Goal: Task Accomplishment & Management: Complete application form

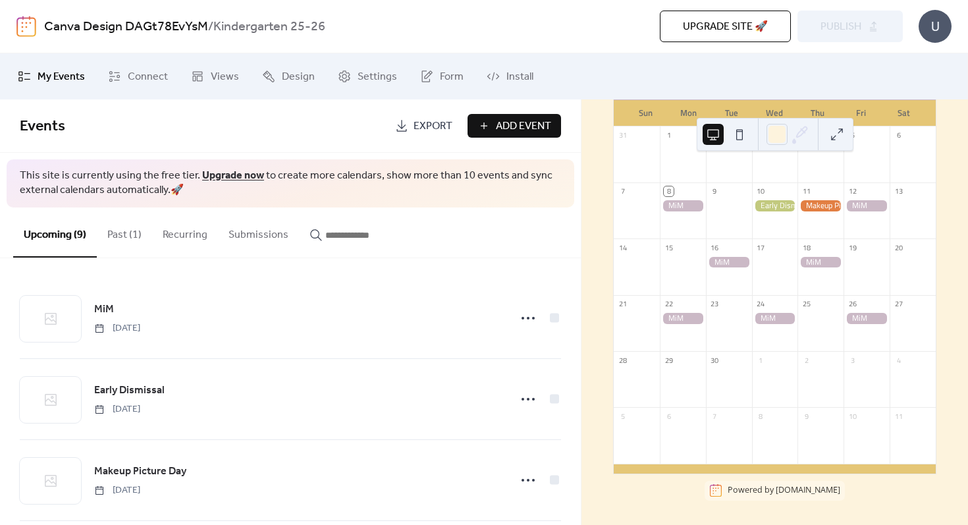
click at [503, 128] on span "Add Event" at bounding box center [523, 127] width 55 height 16
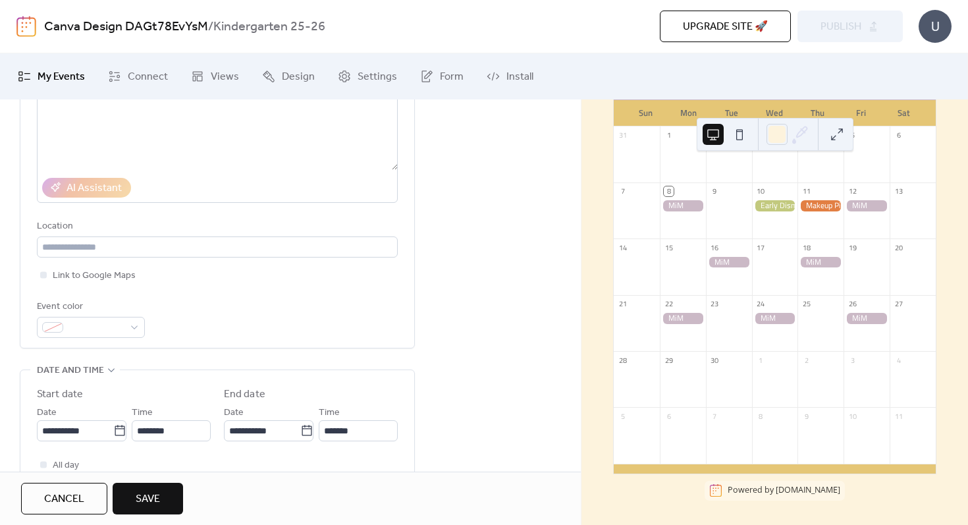
scroll to position [190, 0]
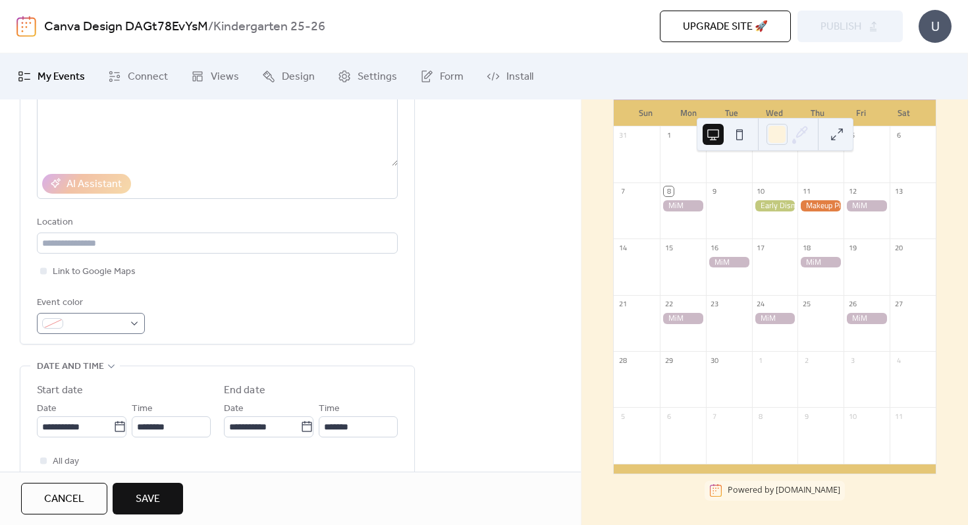
type input "**********"
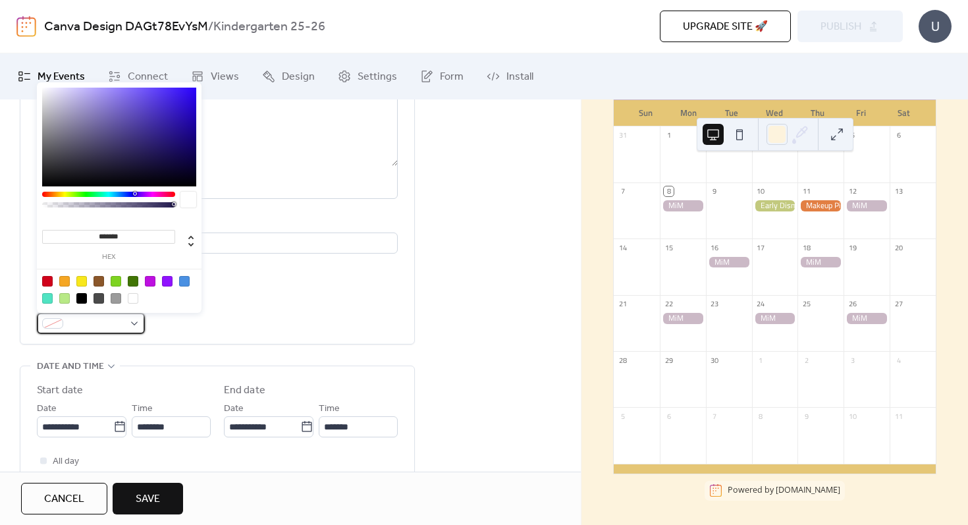
click at [121, 325] on span at bounding box center [96, 324] width 55 height 16
click at [123, 235] on input "*******" at bounding box center [108, 237] width 133 height 14
paste input "*******"
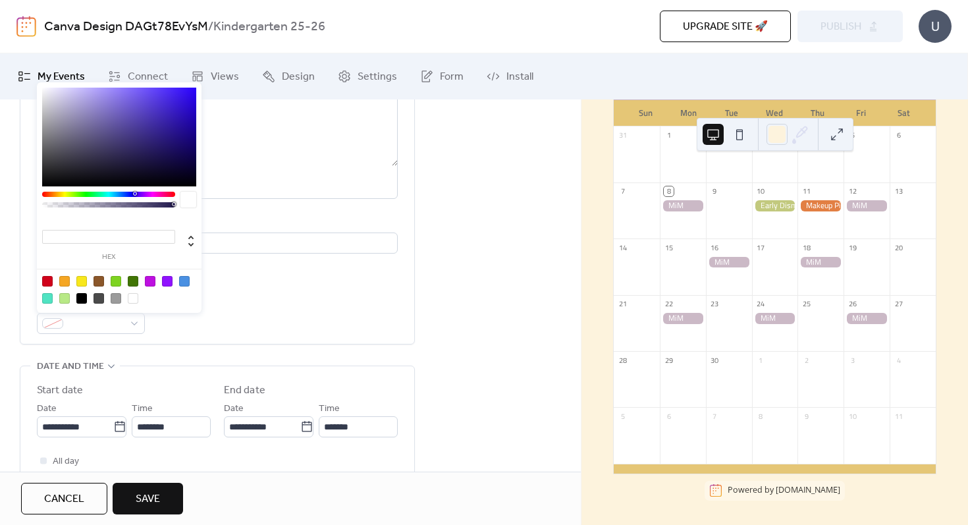
type input "*******"
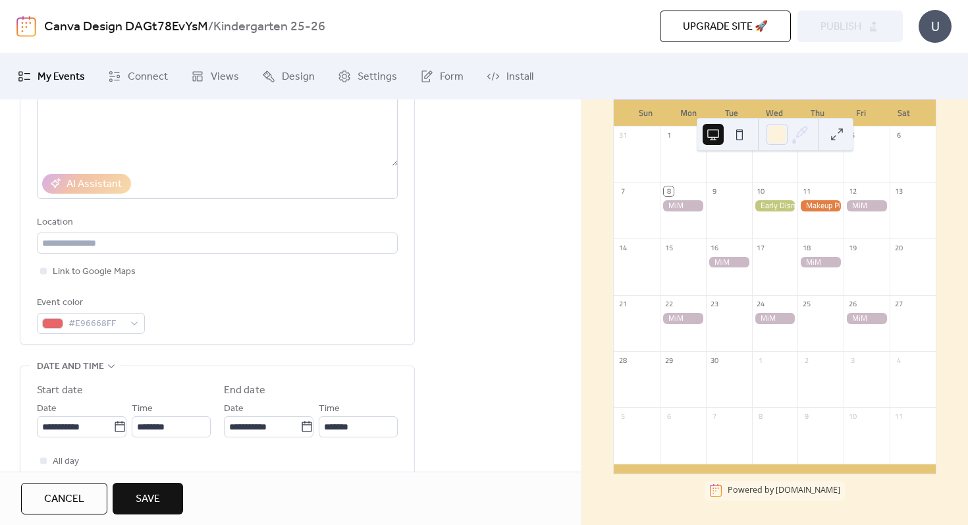
click at [278, 270] on div "Link to Google Maps" at bounding box center [217, 271] width 361 height 16
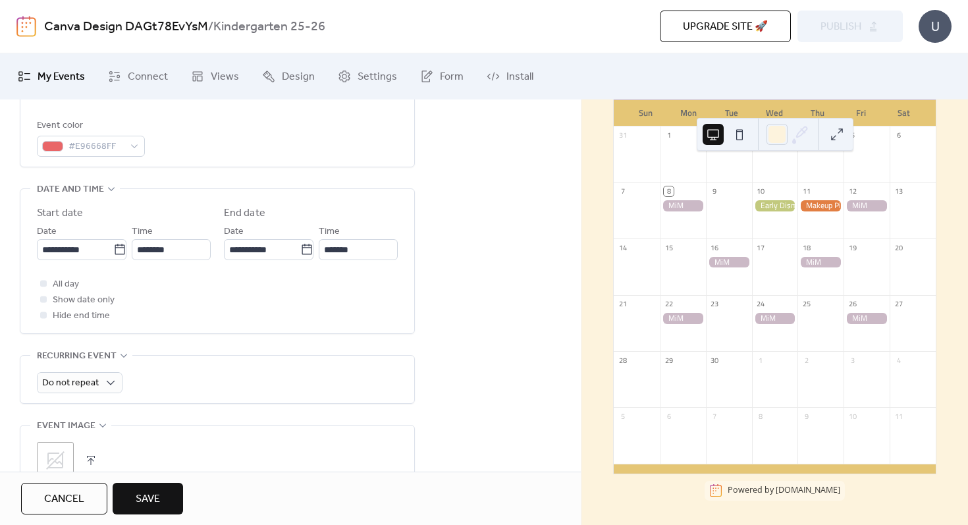
scroll to position [370, 0]
click at [117, 249] on icon at bounding box center [119, 246] width 13 height 13
click at [113, 249] on input "**********" at bounding box center [75, 246] width 76 height 21
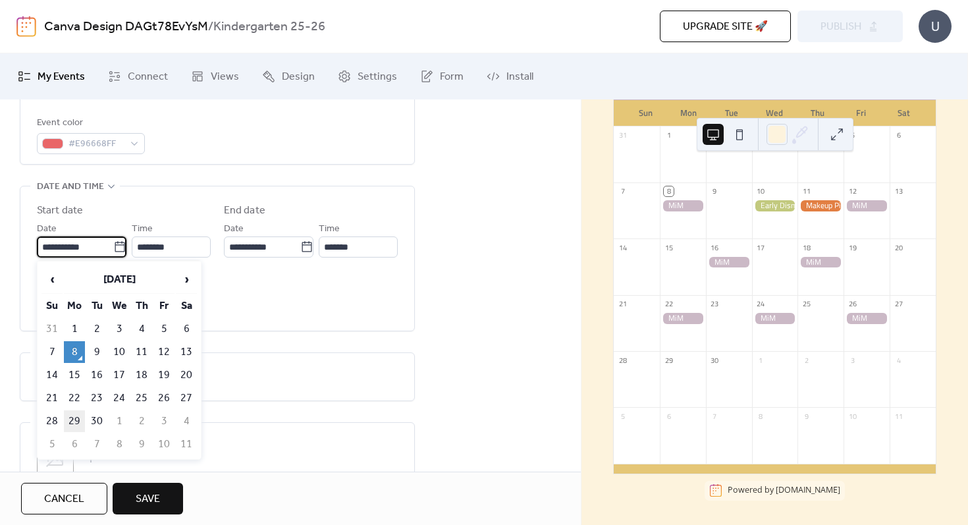
click at [74, 416] on td "29" at bounding box center [74, 421] width 21 height 22
type input "**********"
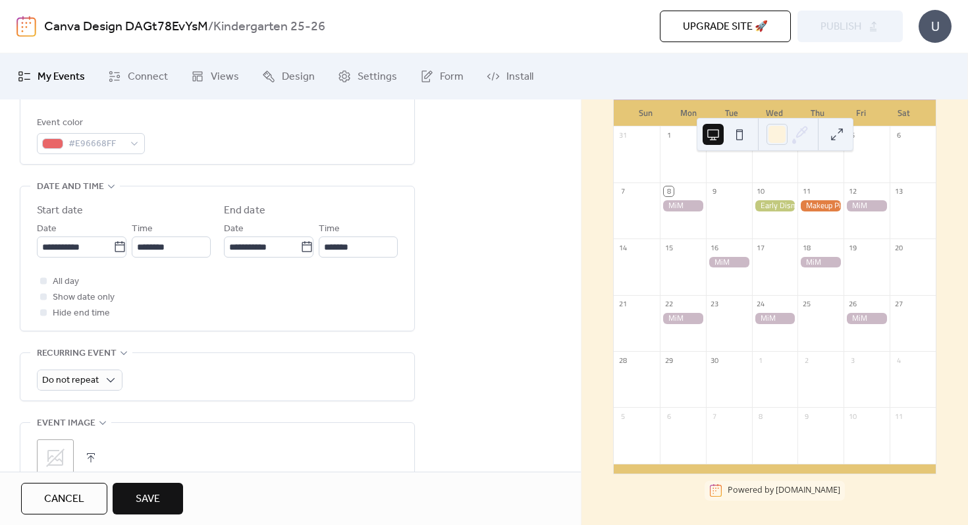
click at [150, 492] on span "Save" at bounding box center [148, 499] width 24 height 16
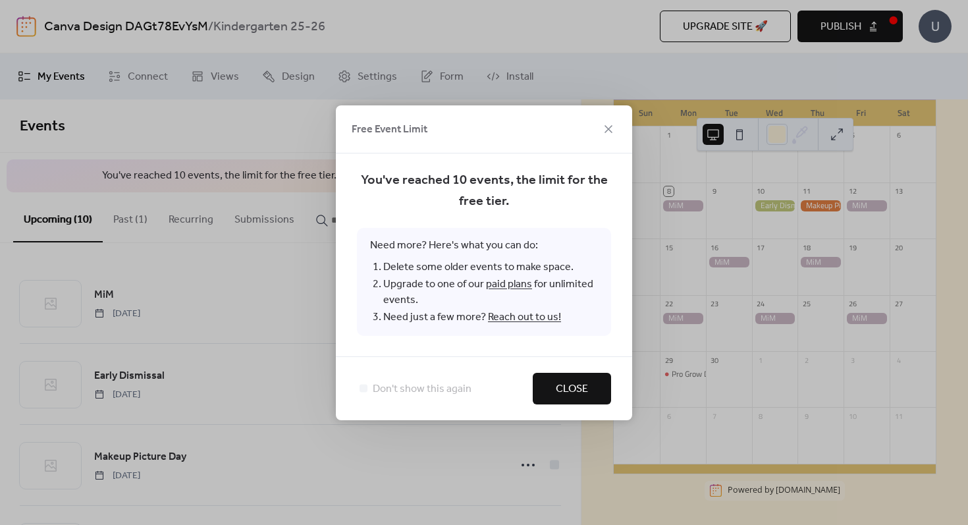
click at [570, 389] on span "Close" at bounding box center [572, 389] width 32 height 16
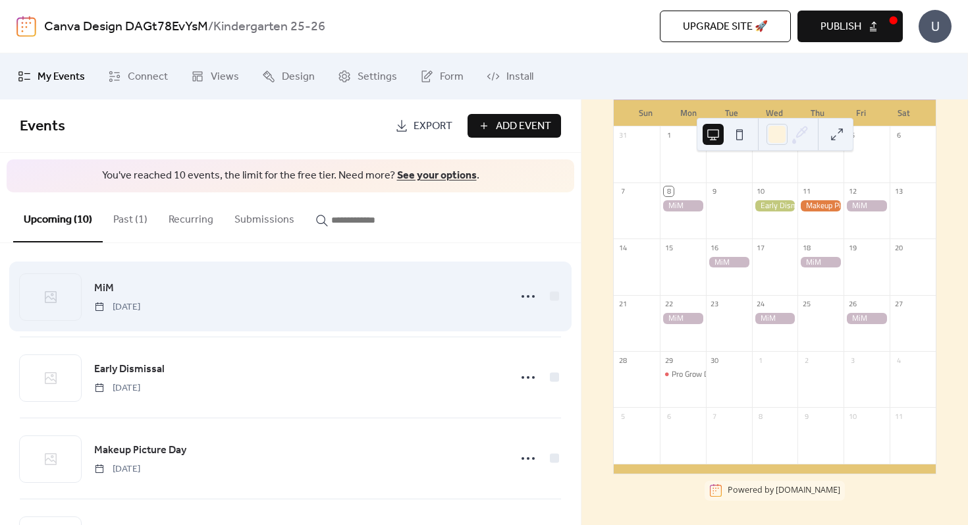
scroll to position [8, 0]
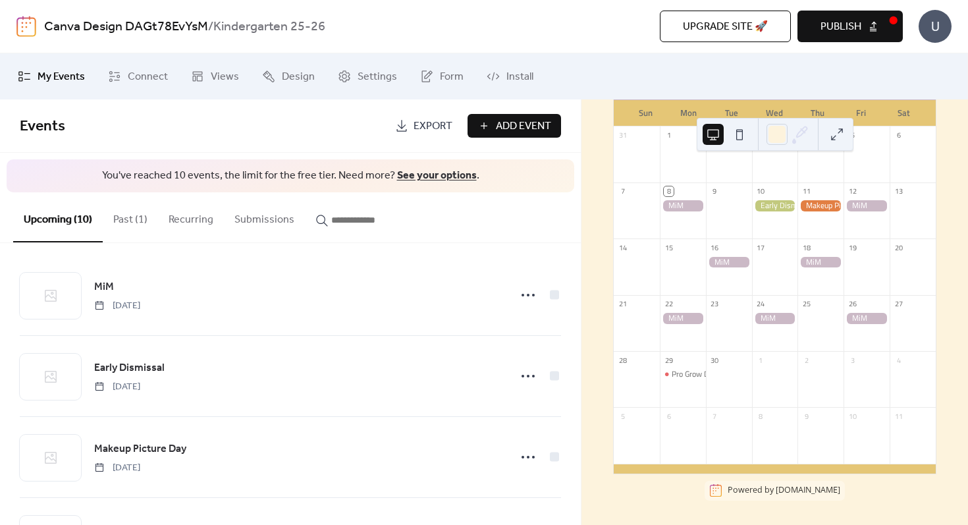
click at [139, 224] on button "Past (1)" at bounding box center [130, 216] width 55 height 49
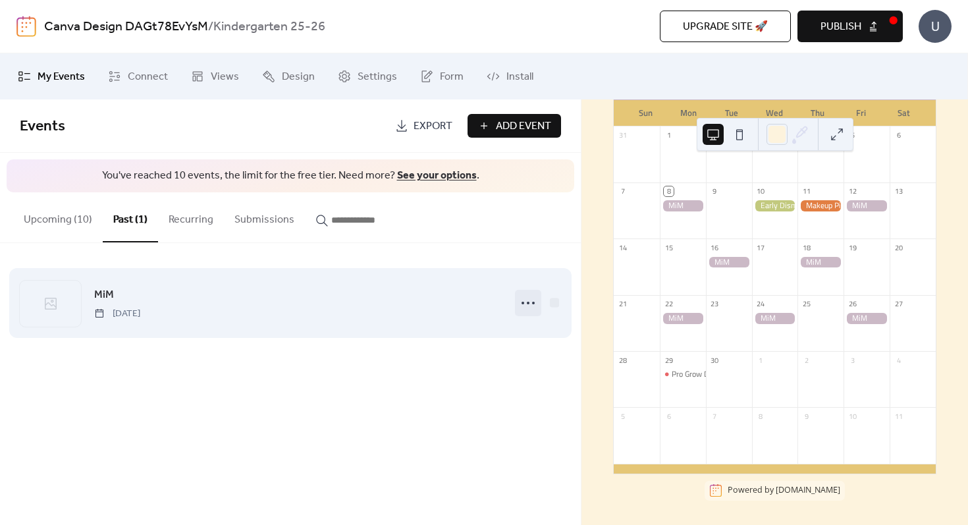
click at [532, 302] on icon at bounding box center [528, 302] width 21 height 21
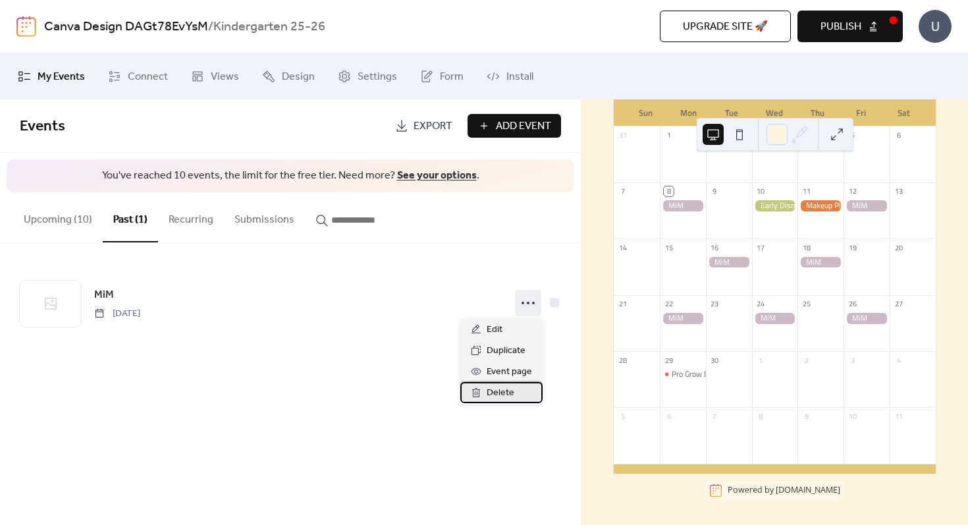
click at [504, 395] on span "Delete" at bounding box center [501, 393] width 28 height 16
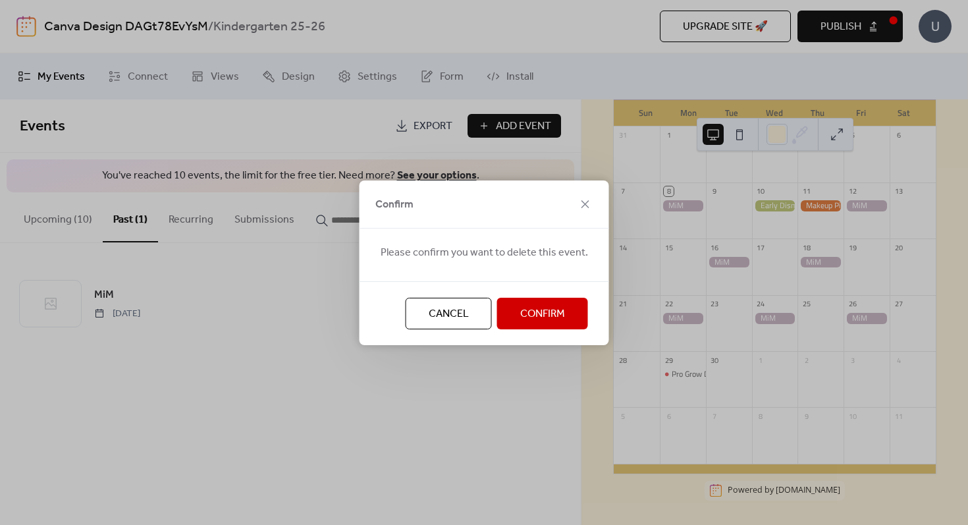
click at [541, 310] on span "Confirm" at bounding box center [542, 314] width 45 height 16
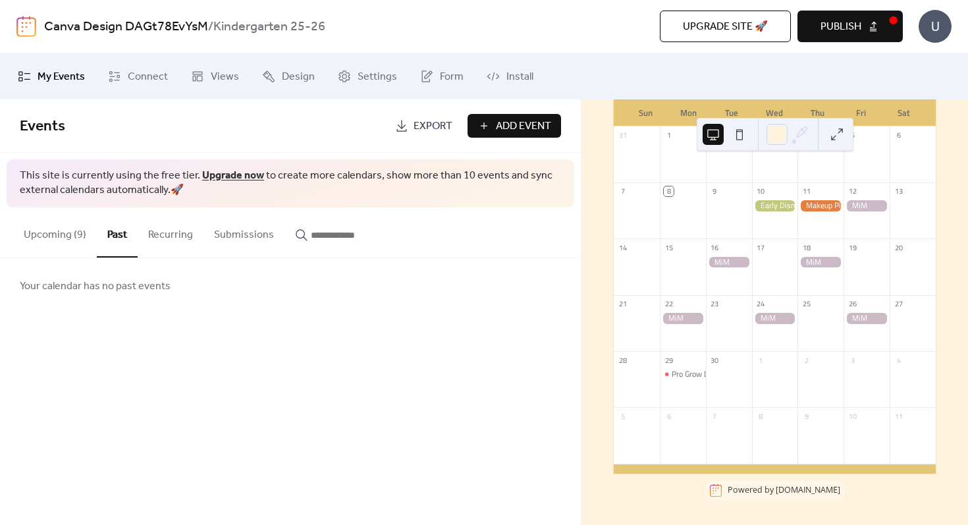
click at [68, 240] on button "Upcoming (9)" at bounding box center [55, 232] width 84 height 49
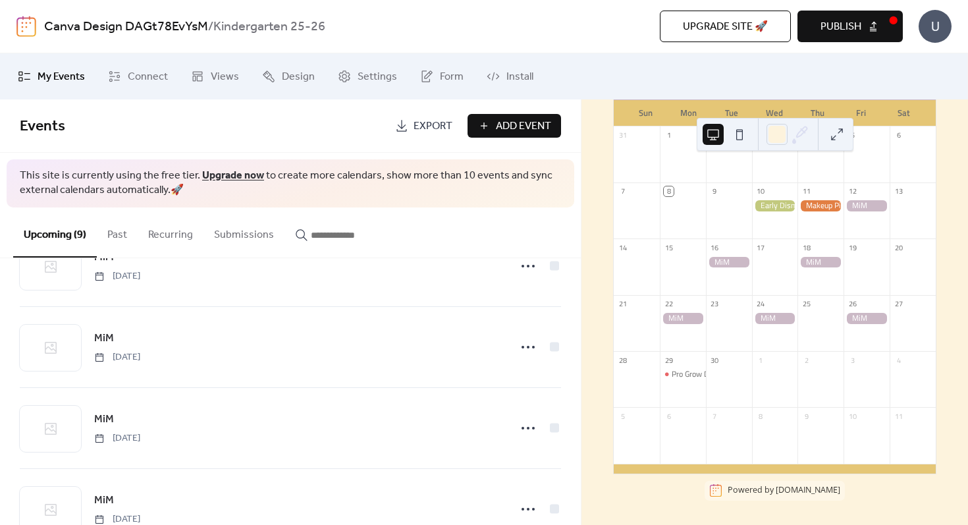
scroll to position [501, 0]
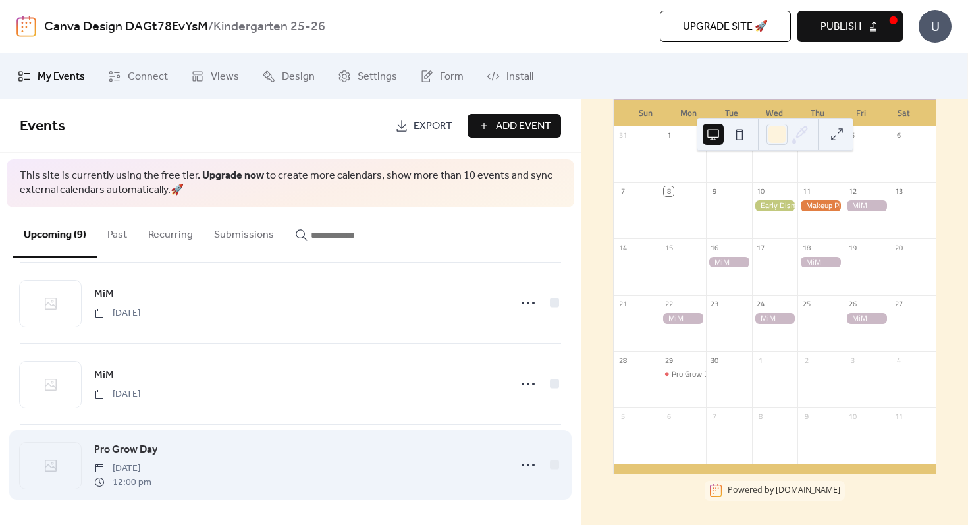
click at [321, 469] on div "Pro Grow Day [DATE] 12:00 pm" at bounding box center [298, 464] width 408 height 47
click at [522, 461] on icon at bounding box center [528, 465] width 21 height 21
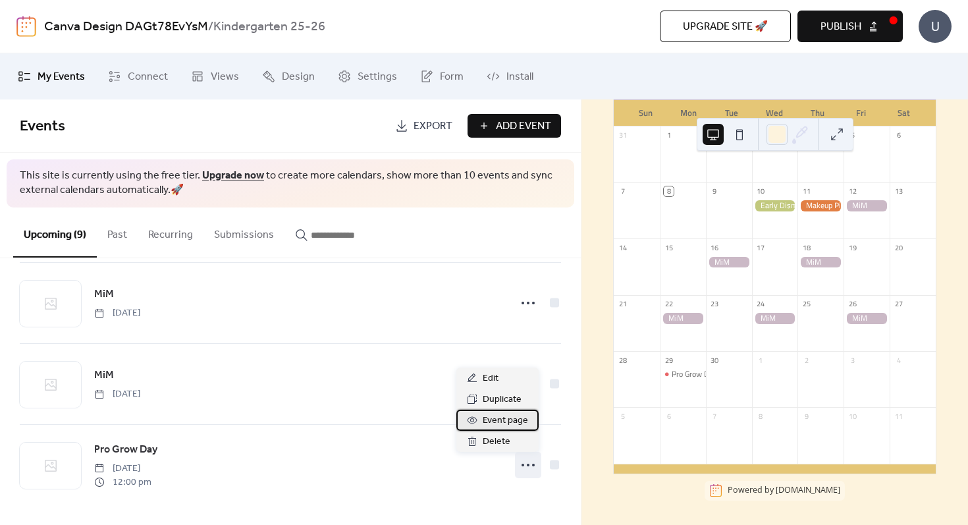
click at [497, 419] on span "Event page" at bounding box center [505, 421] width 45 height 16
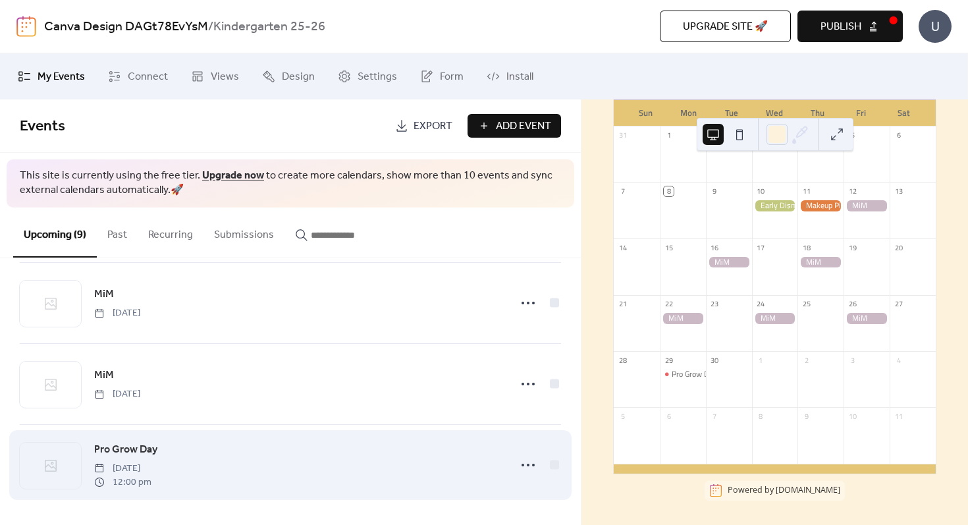
click at [546, 476] on div at bounding box center [538, 465] width 46 height 26
click at [527, 465] on circle at bounding box center [528, 465] width 3 height 3
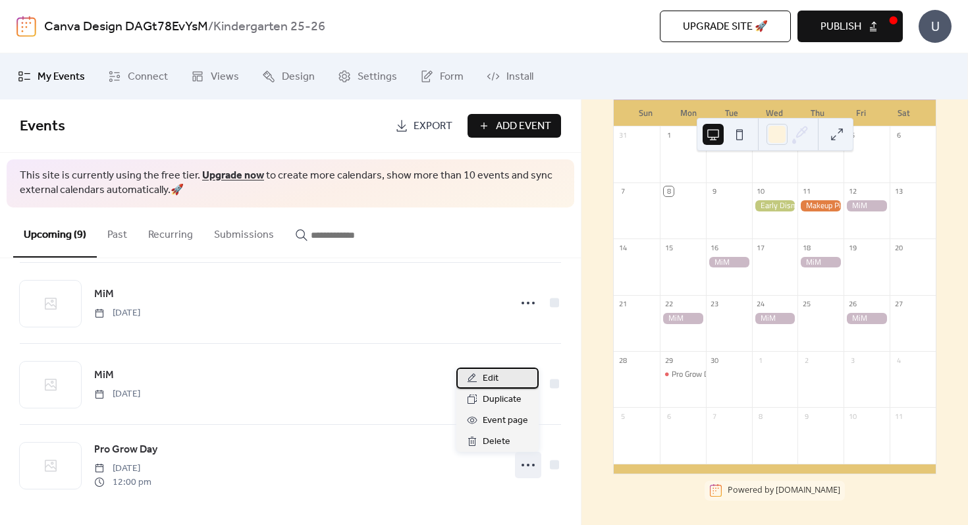
click at [512, 375] on div "Edit" at bounding box center [498, 378] width 82 height 21
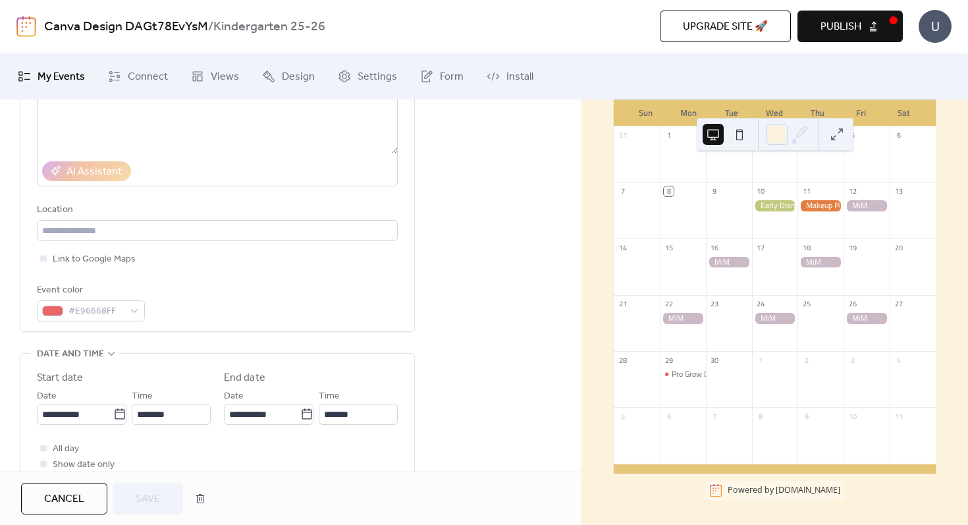
scroll to position [211, 0]
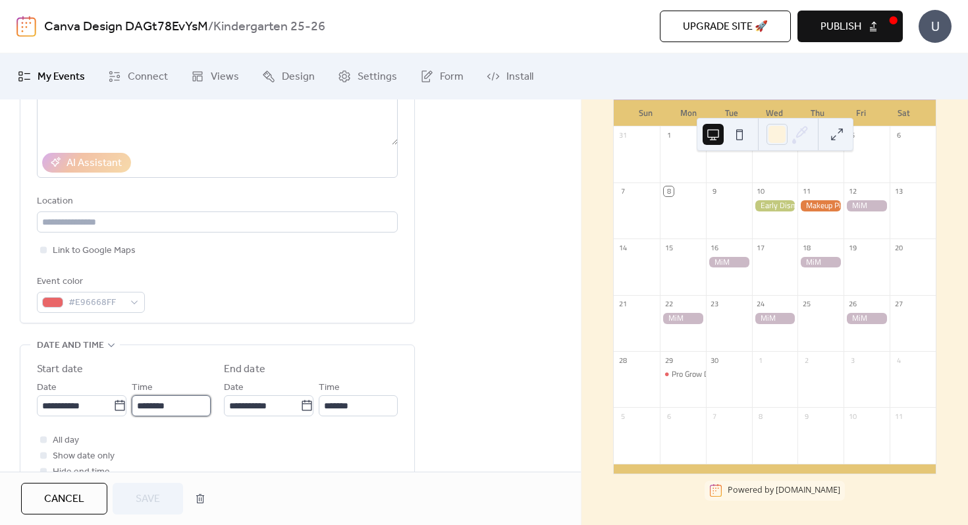
click at [180, 401] on input "********" at bounding box center [171, 405] width 79 height 21
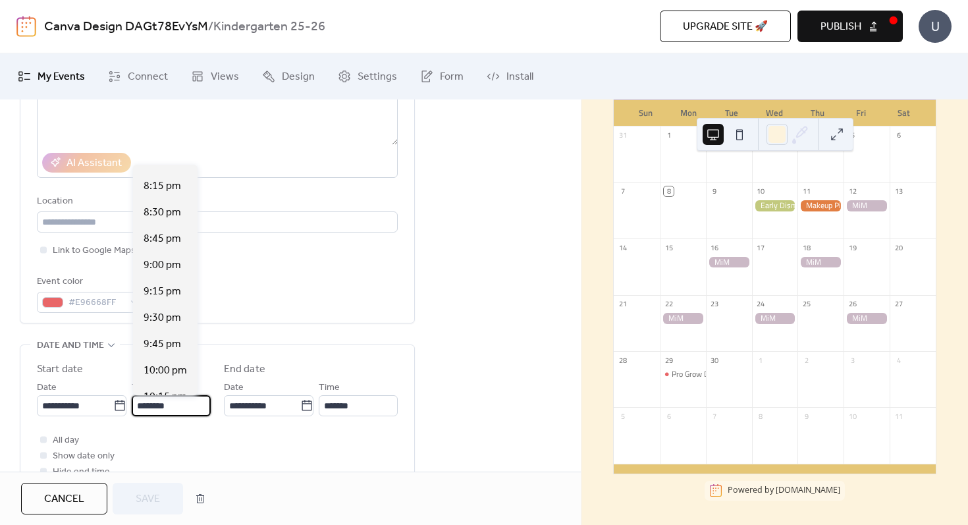
scroll to position [2299, 0]
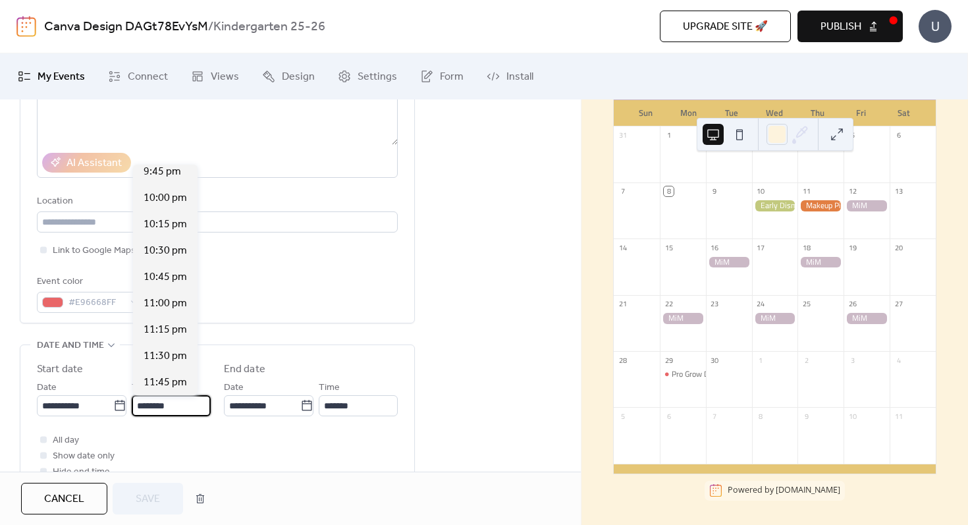
click at [169, 453] on div "All day Show date only Hide end time" at bounding box center [217, 455] width 361 height 47
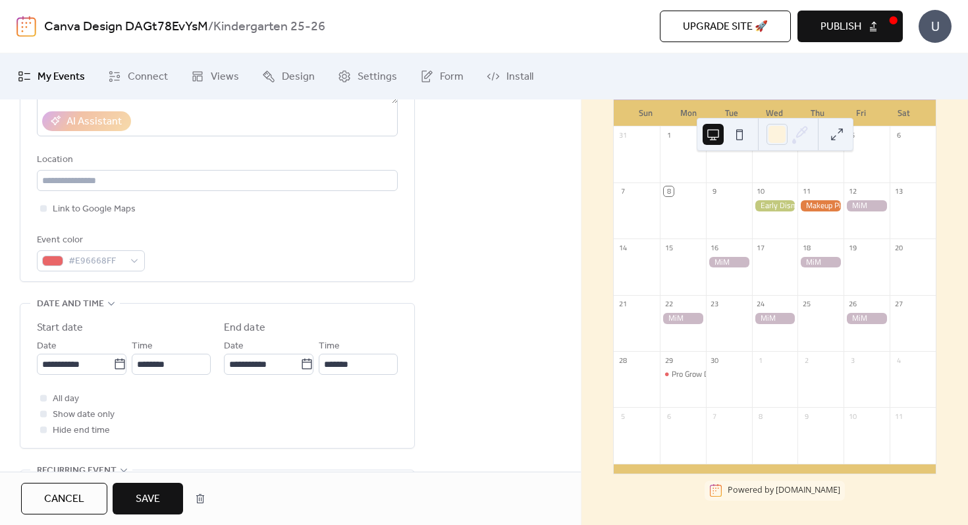
scroll to position [264, 0]
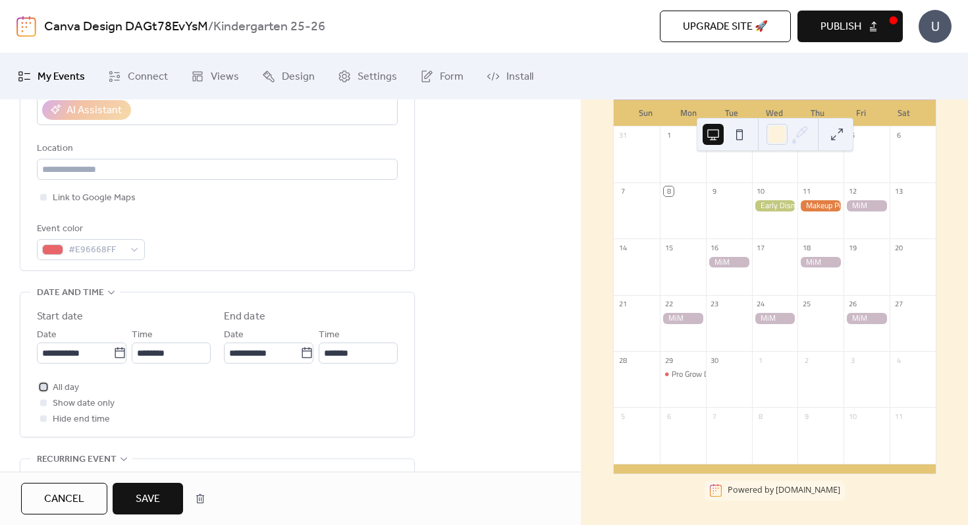
click at [54, 387] on span "All day" at bounding box center [66, 388] width 26 height 16
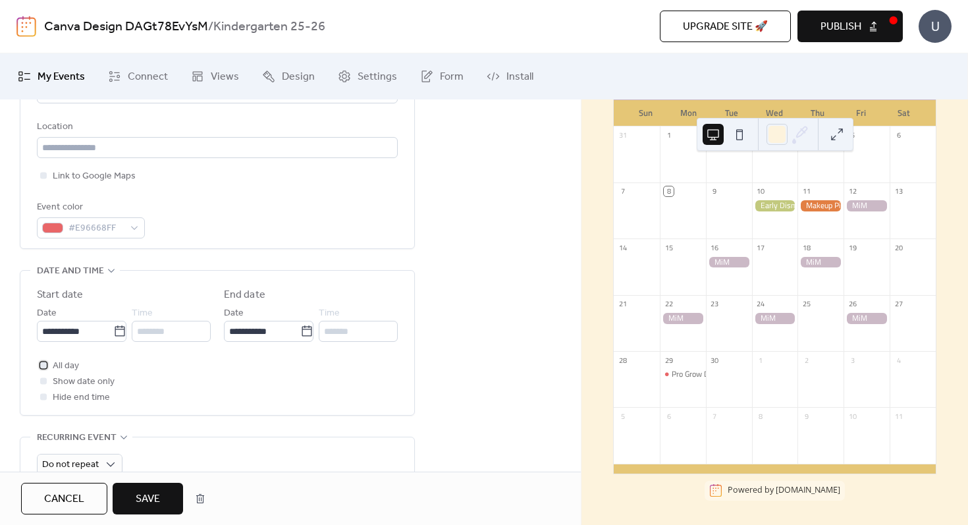
scroll to position [287, 0]
click at [152, 491] on span "Save" at bounding box center [148, 499] width 24 height 16
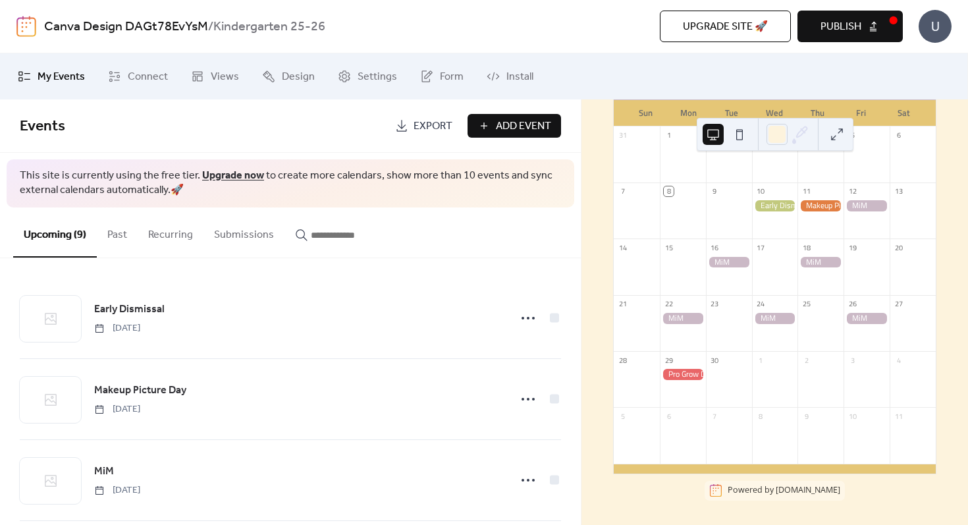
click at [858, 30] on span "Publish" at bounding box center [841, 27] width 41 height 16
